Goal: Task Accomplishment & Management: Complete application form

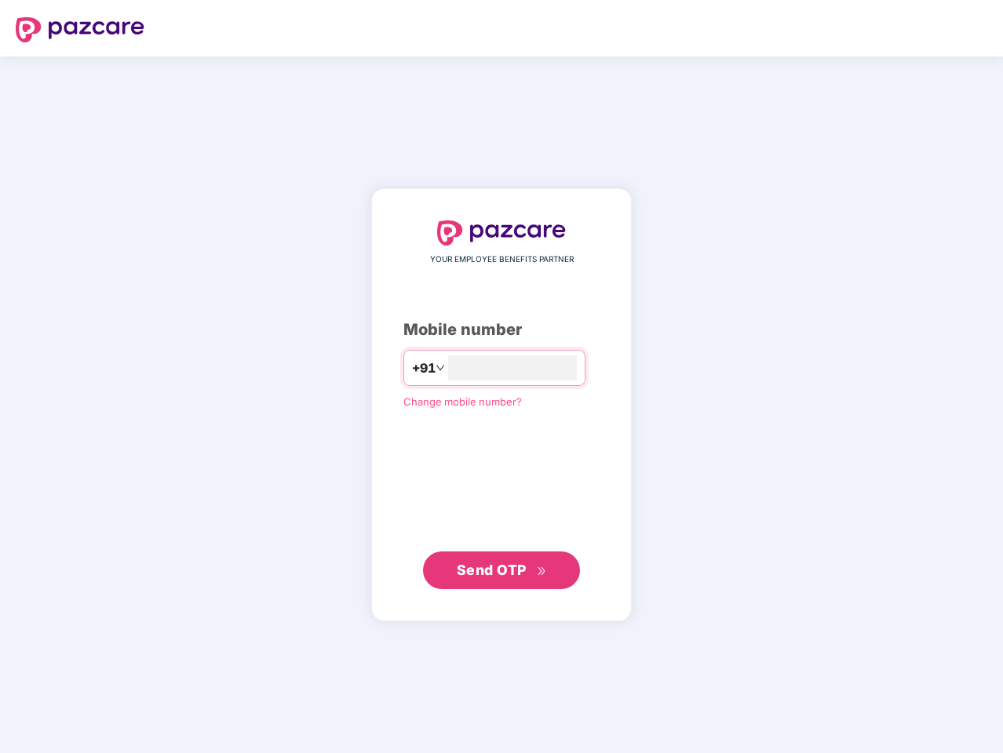
click at [501, 377] on input "number" at bounding box center [512, 367] width 129 height 25
click at [80, 30] on img at bounding box center [80, 29] width 129 height 25
click at [412, 368] on span "+91" at bounding box center [424, 369] width 24 height 20
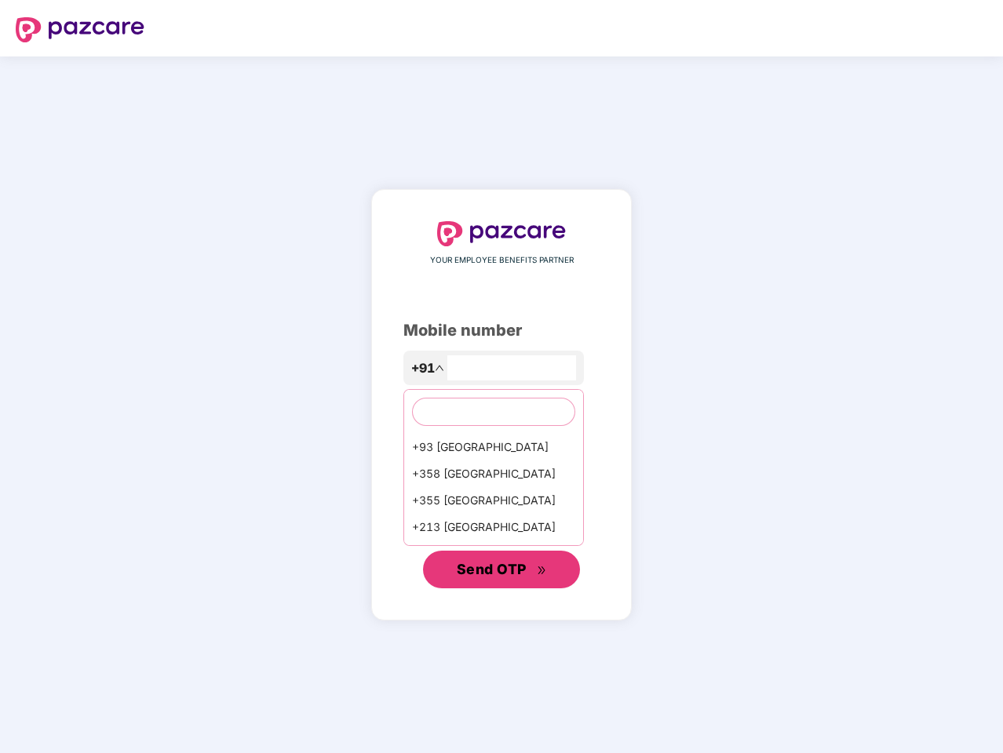
click at [501, 570] on span "Send OTP" at bounding box center [492, 569] width 70 height 16
